Goal: Navigation & Orientation: Find specific page/section

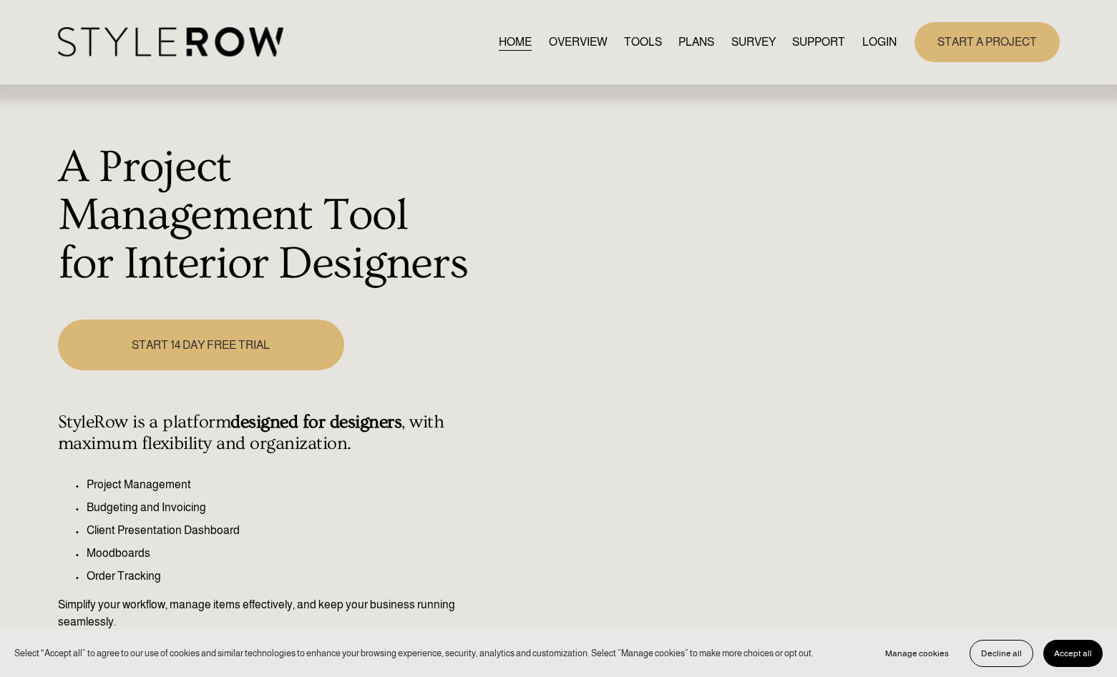
click at [877, 38] on link "LOGIN" at bounding box center [879, 41] width 34 height 19
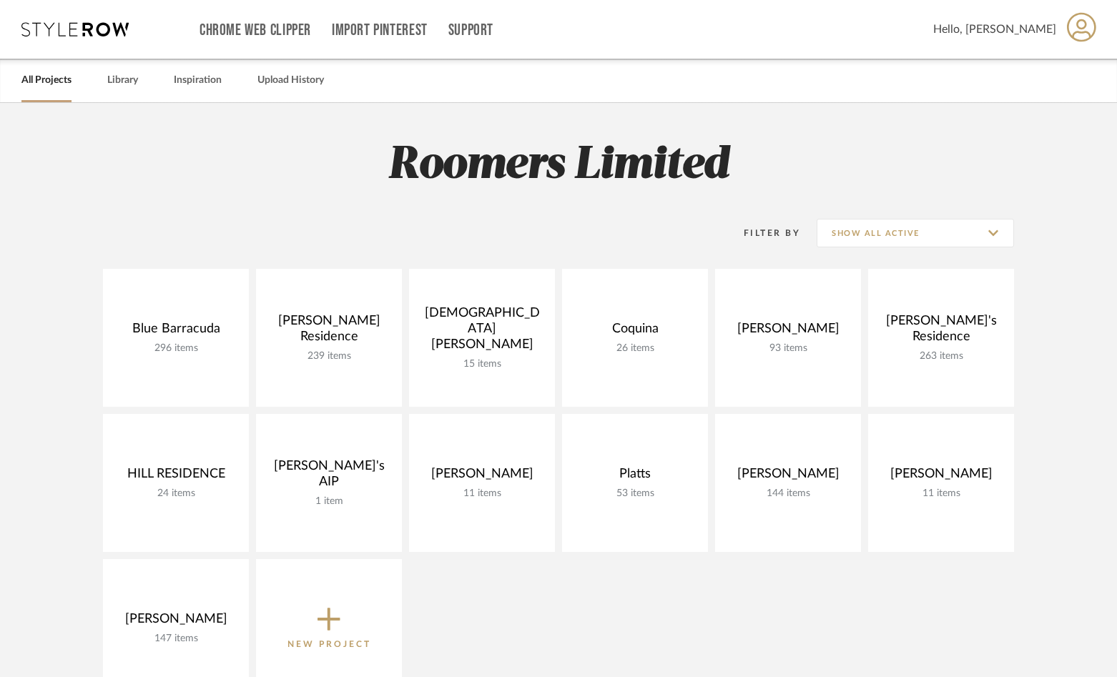
click at [142, 210] on div "Filter By Show All Active" at bounding box center [558, 233] width 911 height 71
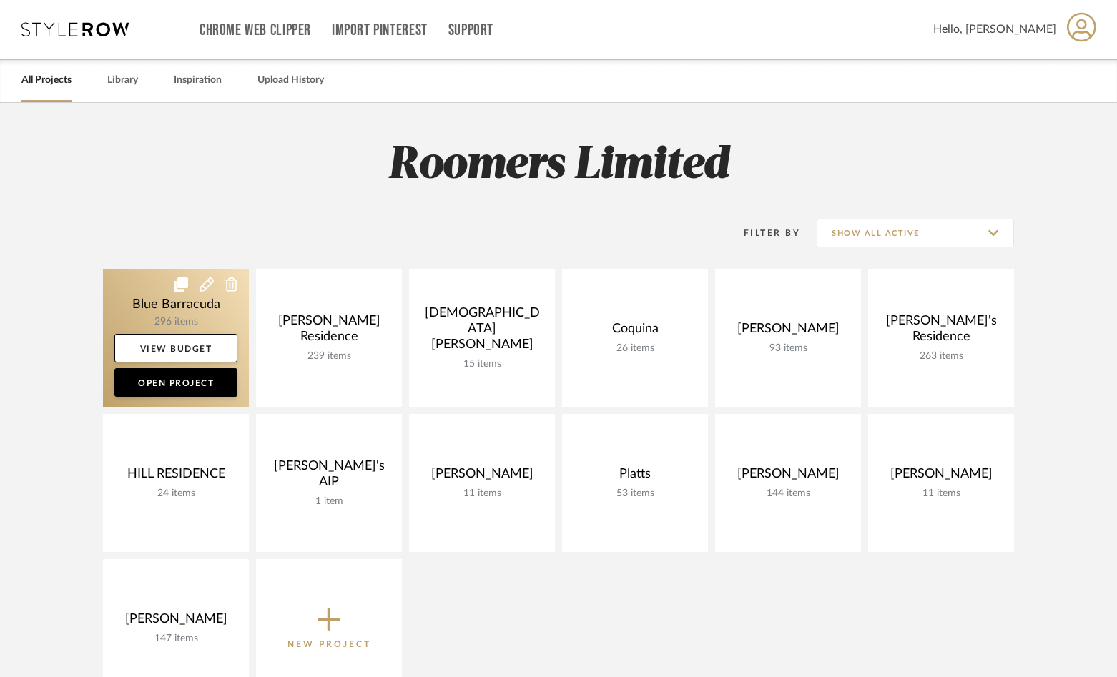
click at [146, 293] on link at bounding box center [176, 338] width 146 height 138
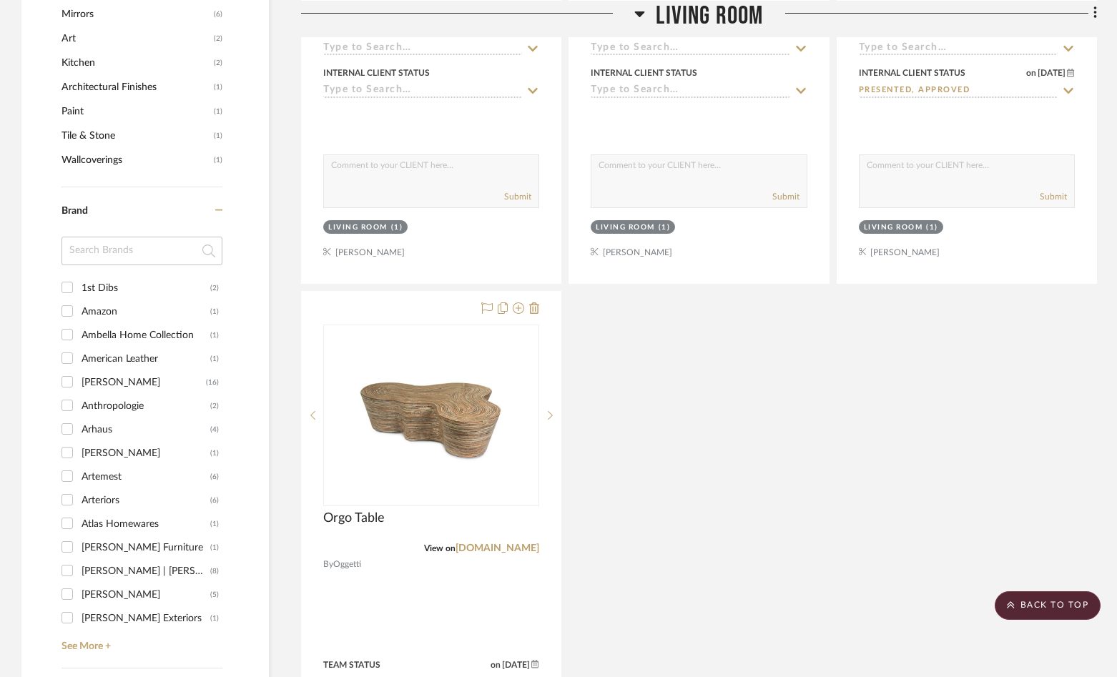
scroll to position [1788, 0]
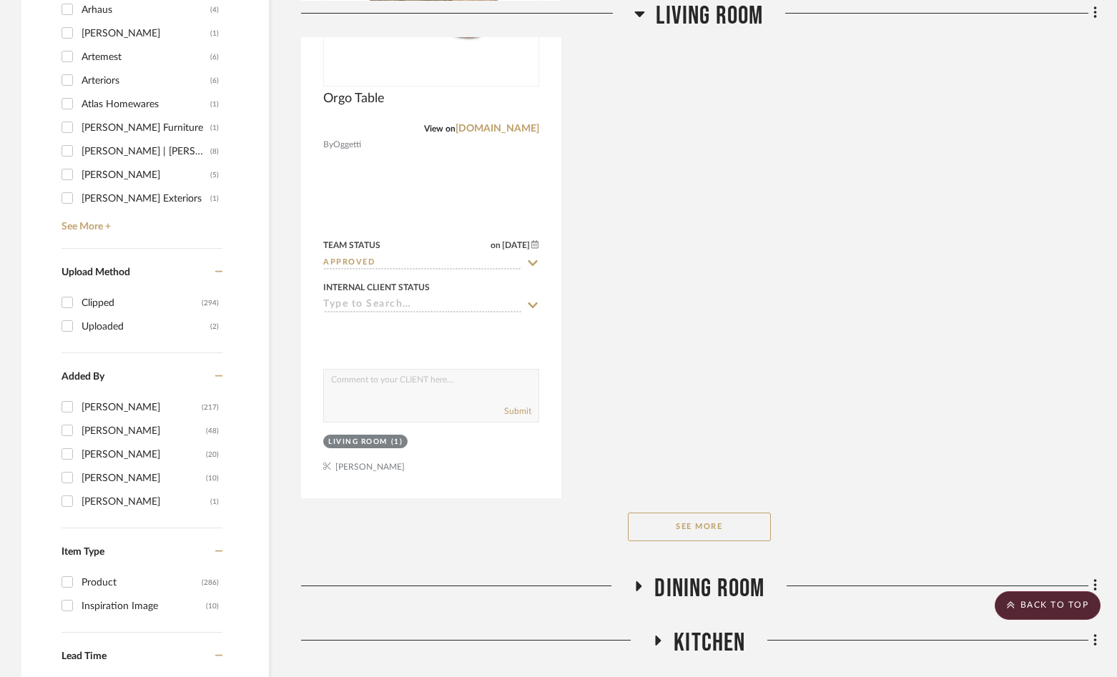
click at [665, 532] on button "See More" at bounding box center [699, 527] width 143 height 29
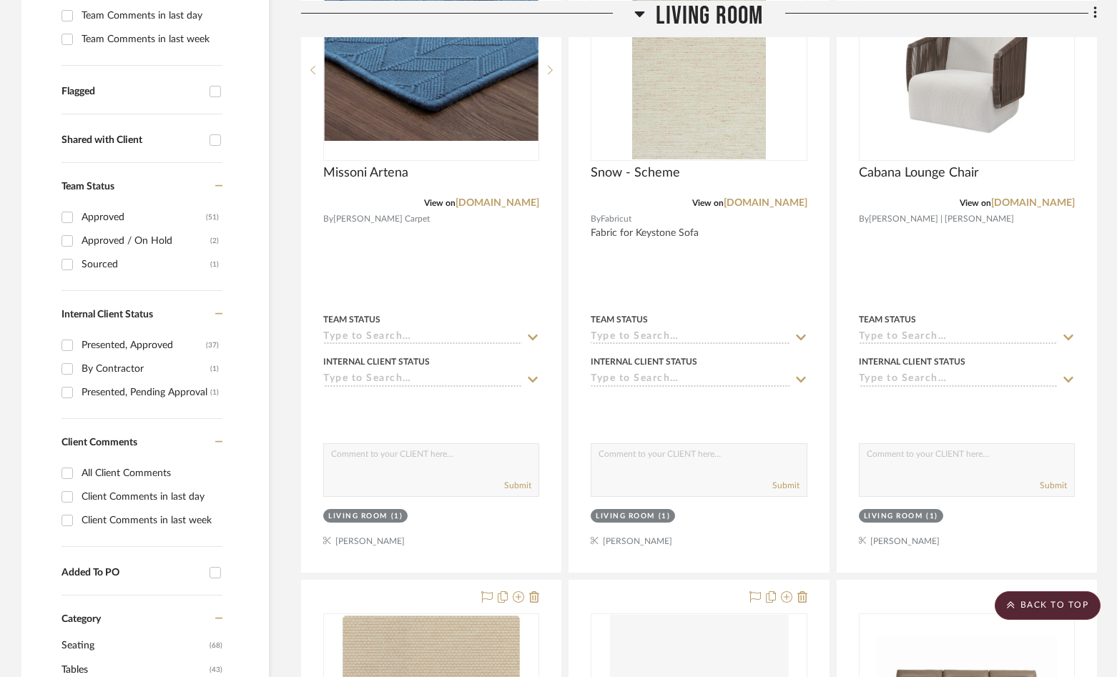
scroll to position [286, 0]
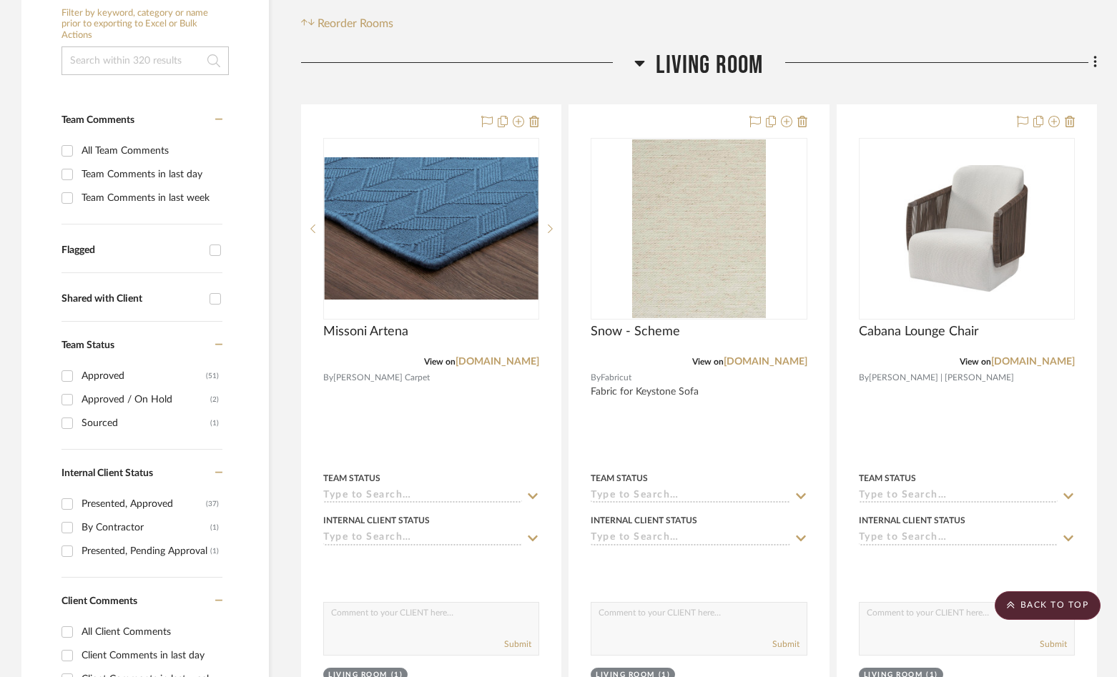
click at [651, 66] on h3 "Living Room" at bounding box center [699, 65] width 129 height 31
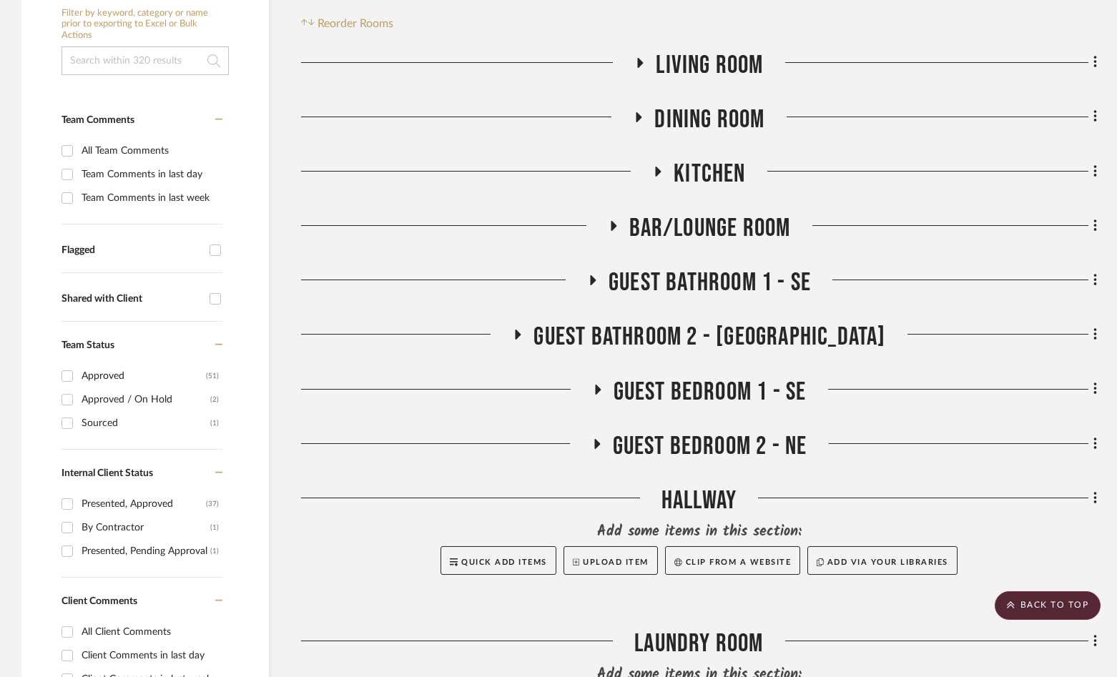
click at [637, 115] on icon at bounding box center [640, 117] width 6 height 10
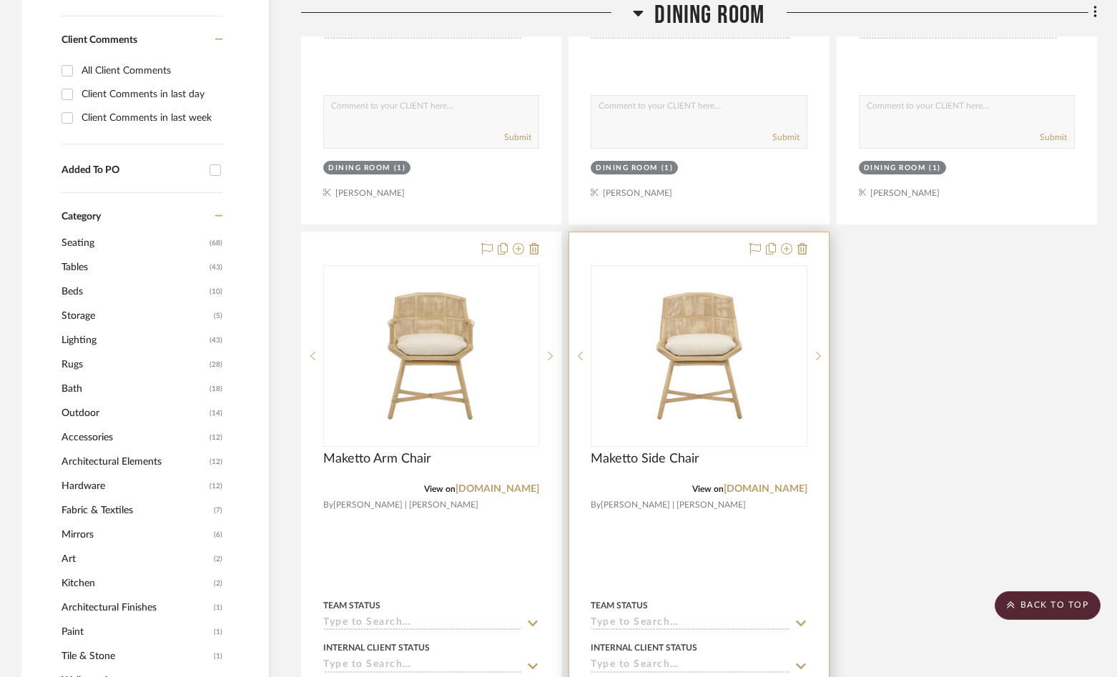
scroll to position [1001, 0]
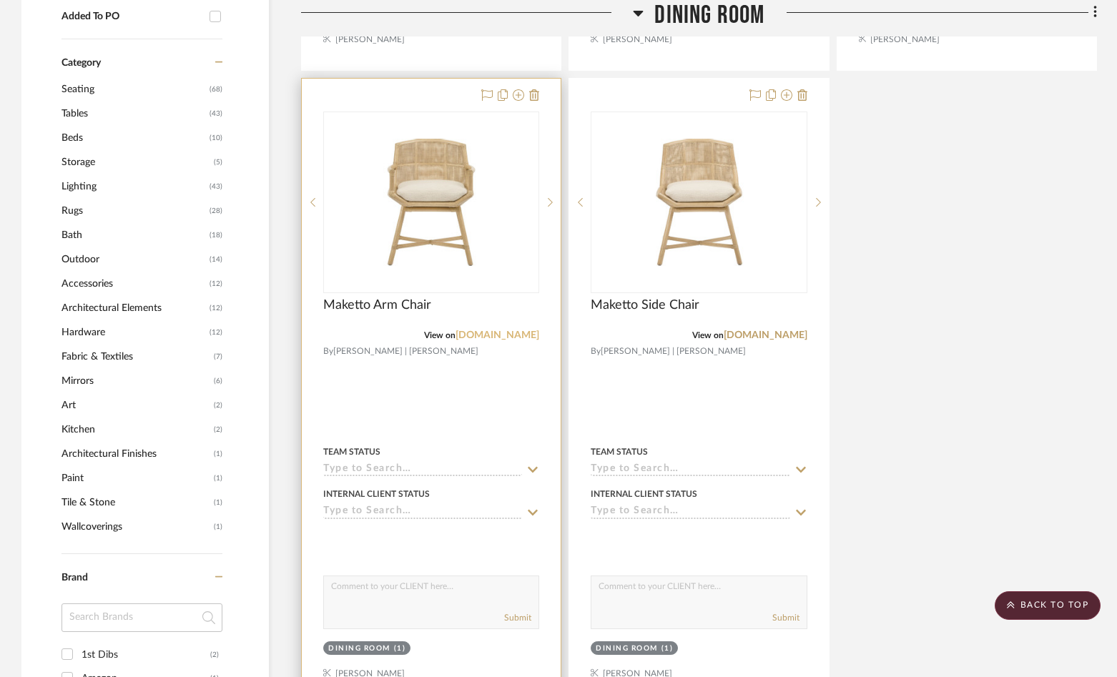
click at [499, 336] on link "[DOMAIN_NAME]" at bounding box center [498, 335] width 84 height 10
